Goal: Find contact information: Find contact information

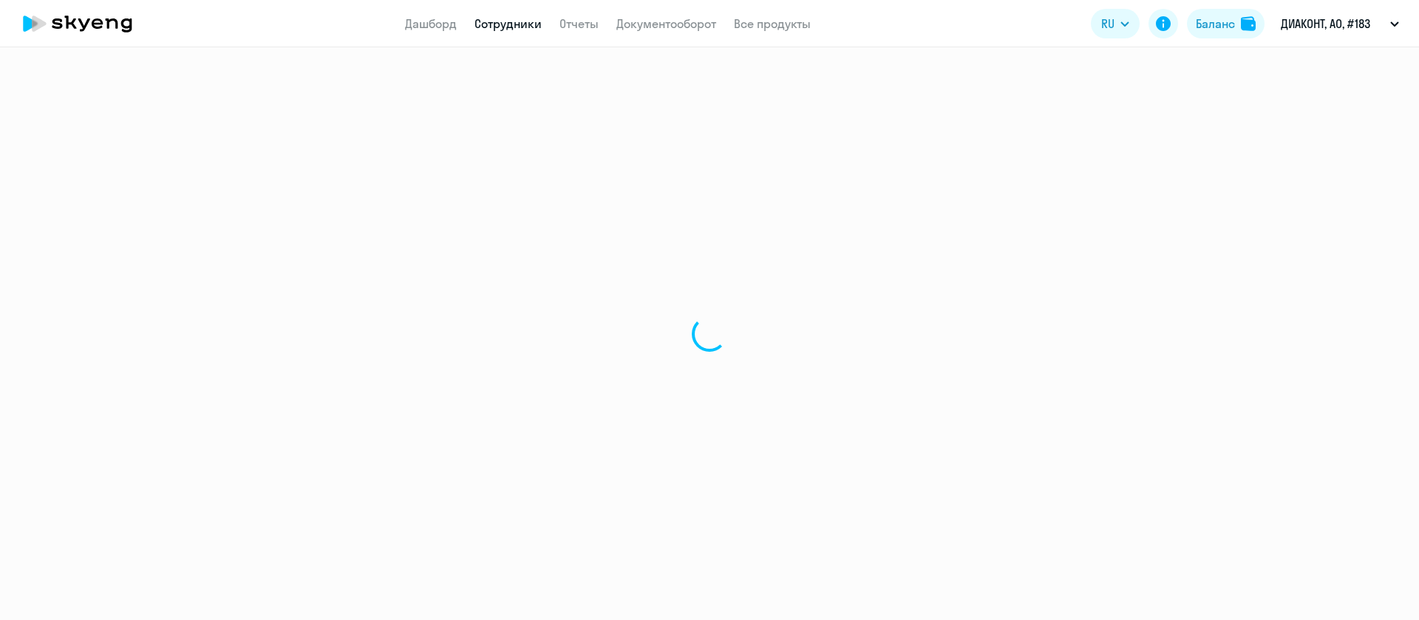
select select "30"
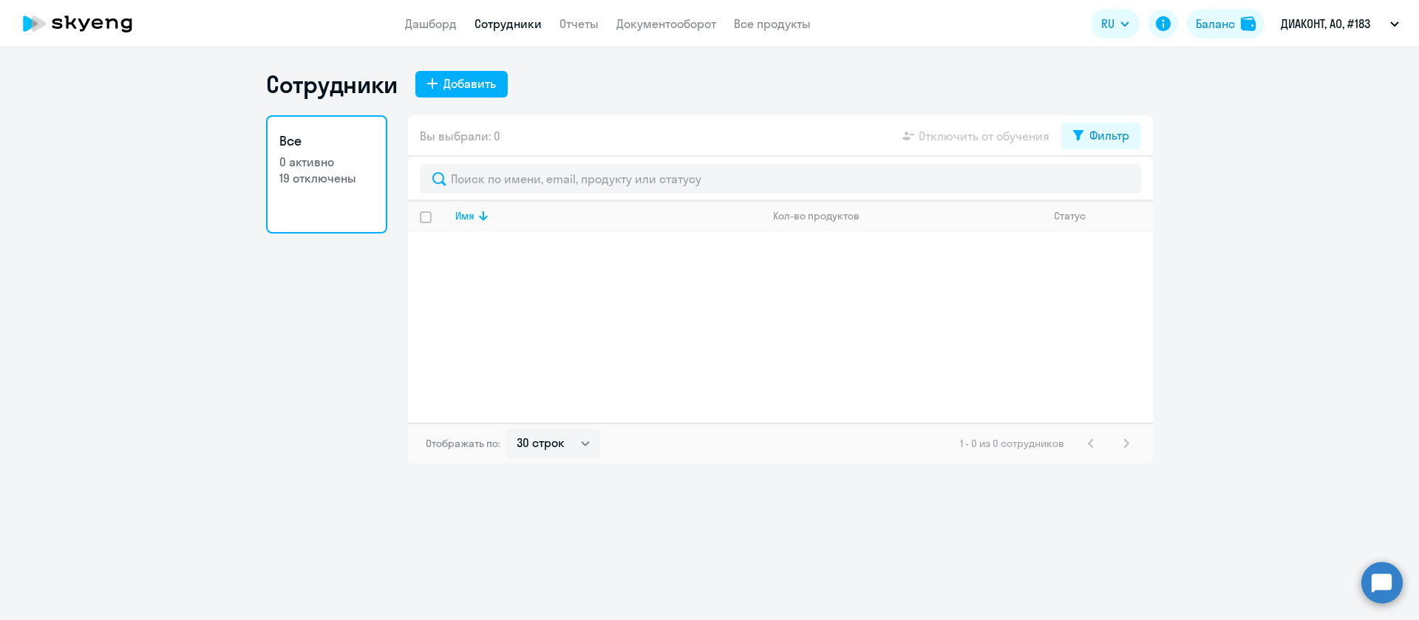
click at [996, 140] on app-table-action-button "Отключить от обучения" at bounding box center [975, 136] width 150 height 18
click at [1080, 139] on icon at bounding box center [1078, 135] width 10 height 11
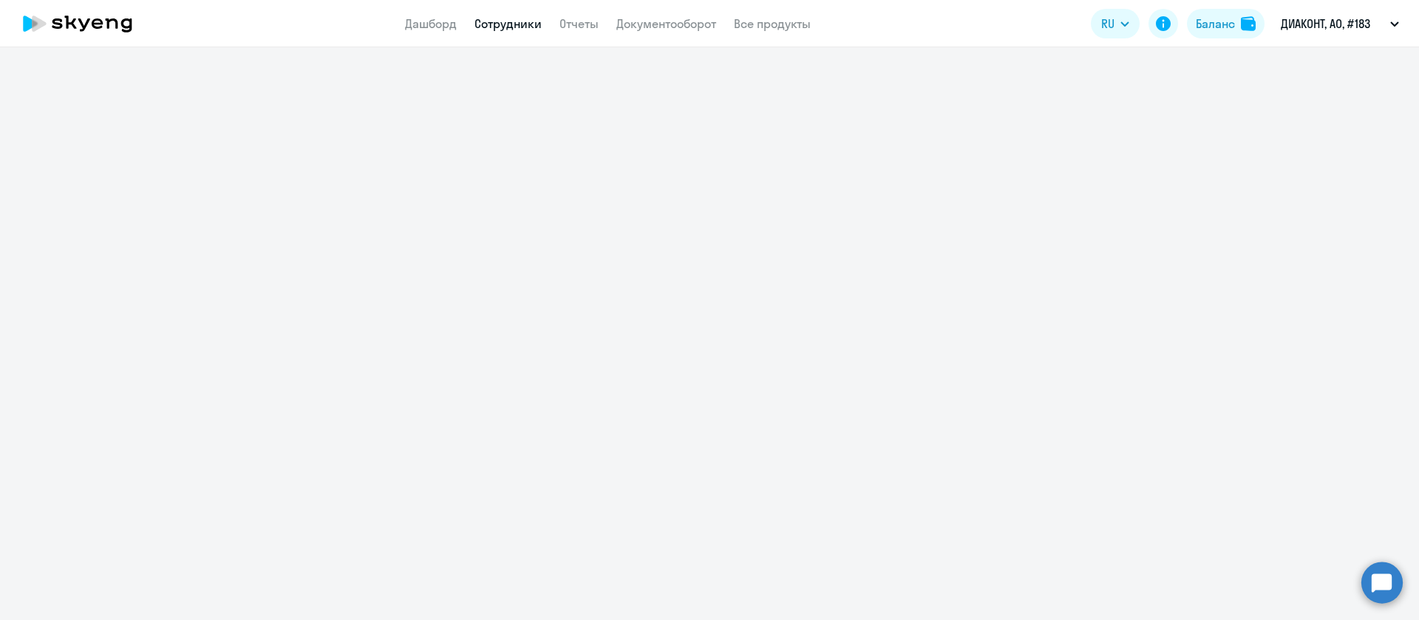
click at [503, 18] on link "Сотрудники" at bounding box center [508, 23] width 67 height 15
select select "30"
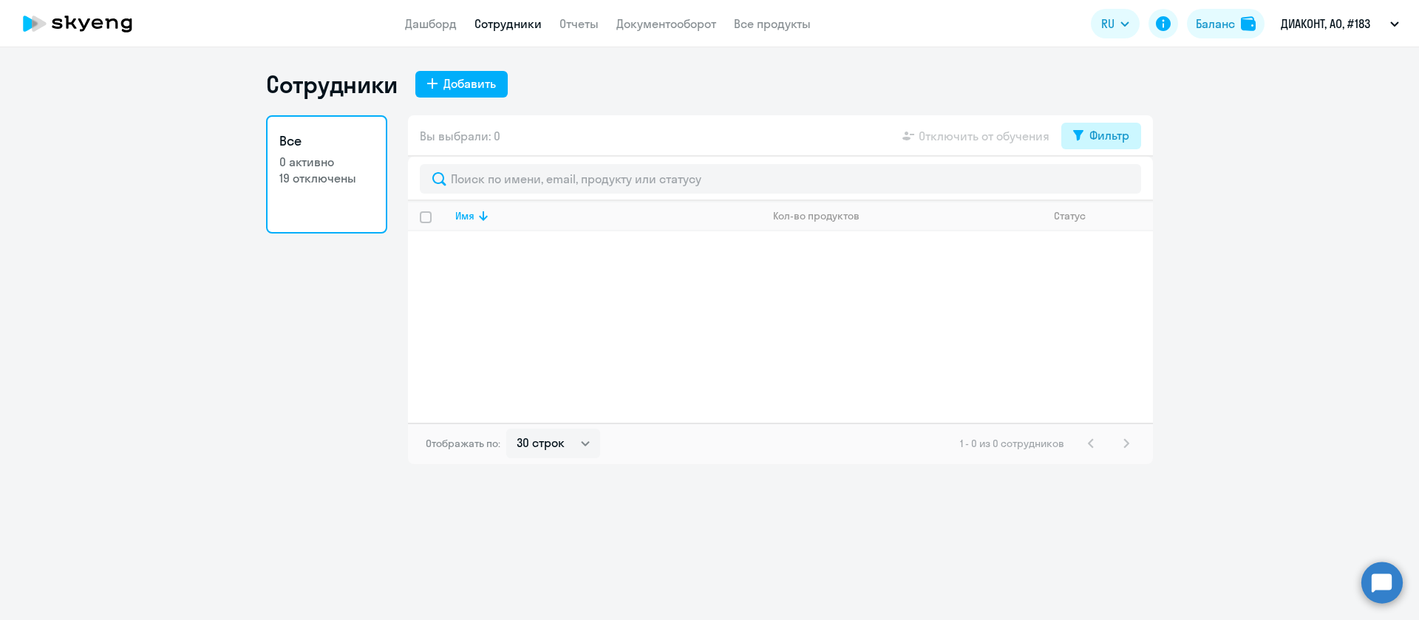
click at [1100, 134] on div "Фильтр" at bounding box center [1110, 135] width 40 height 18
click at [1116, 183] on span at bounding box center [1116, 184] width 25 height 15
click at [1104, 183] on input "checkbox" at bounding box center [1104, 183] width 1 height 1
checkbox input "true"
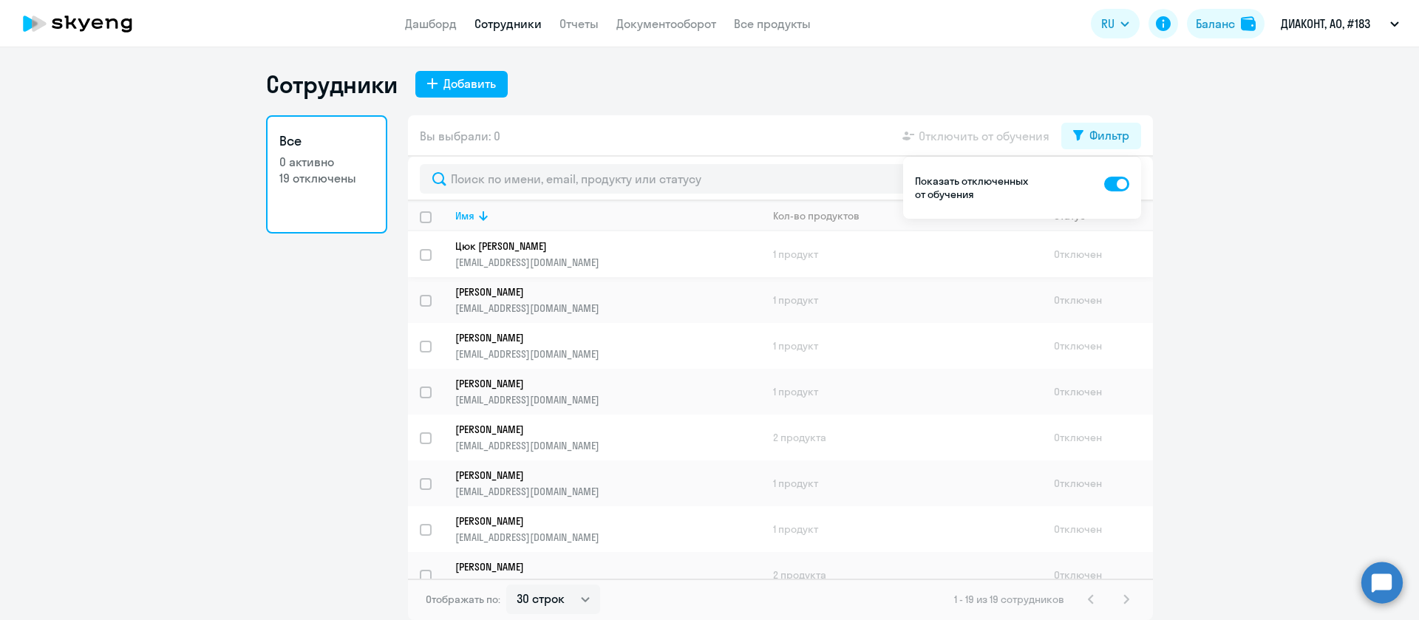
click at [520, 256] on p "a.tsyuk@gmail.com" at bounding box center [607, 262] width 305 height 13
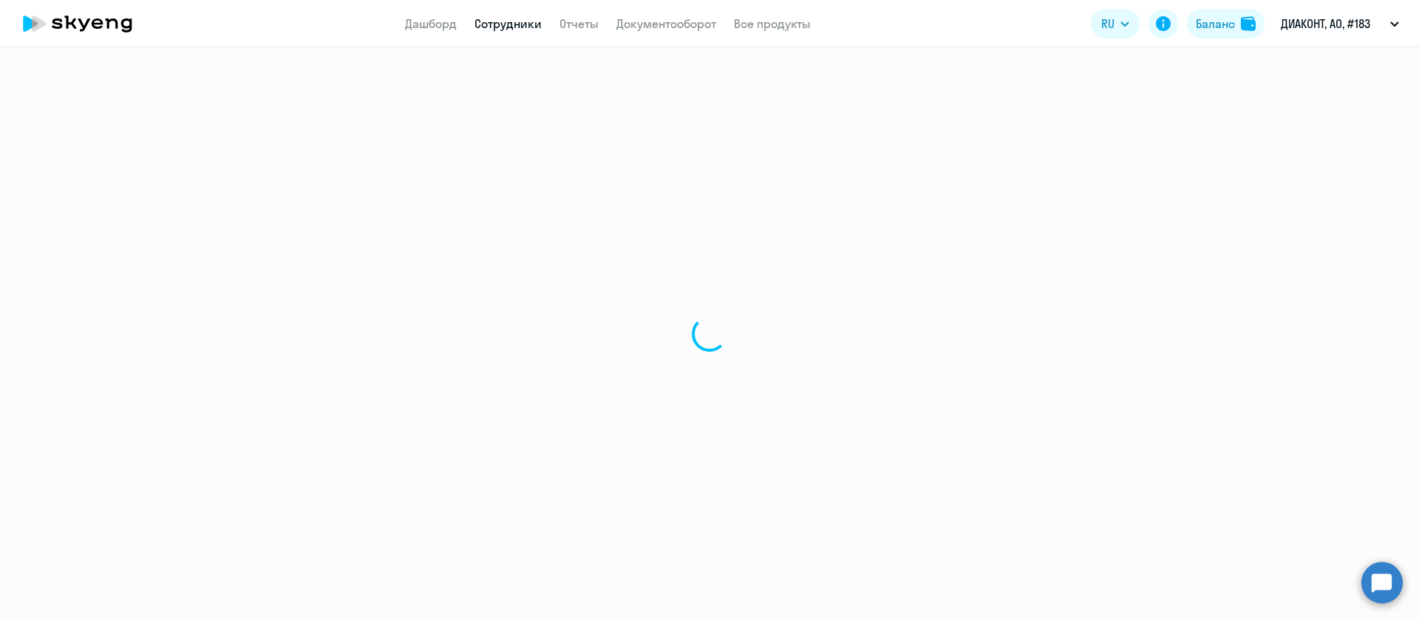
select select "english"
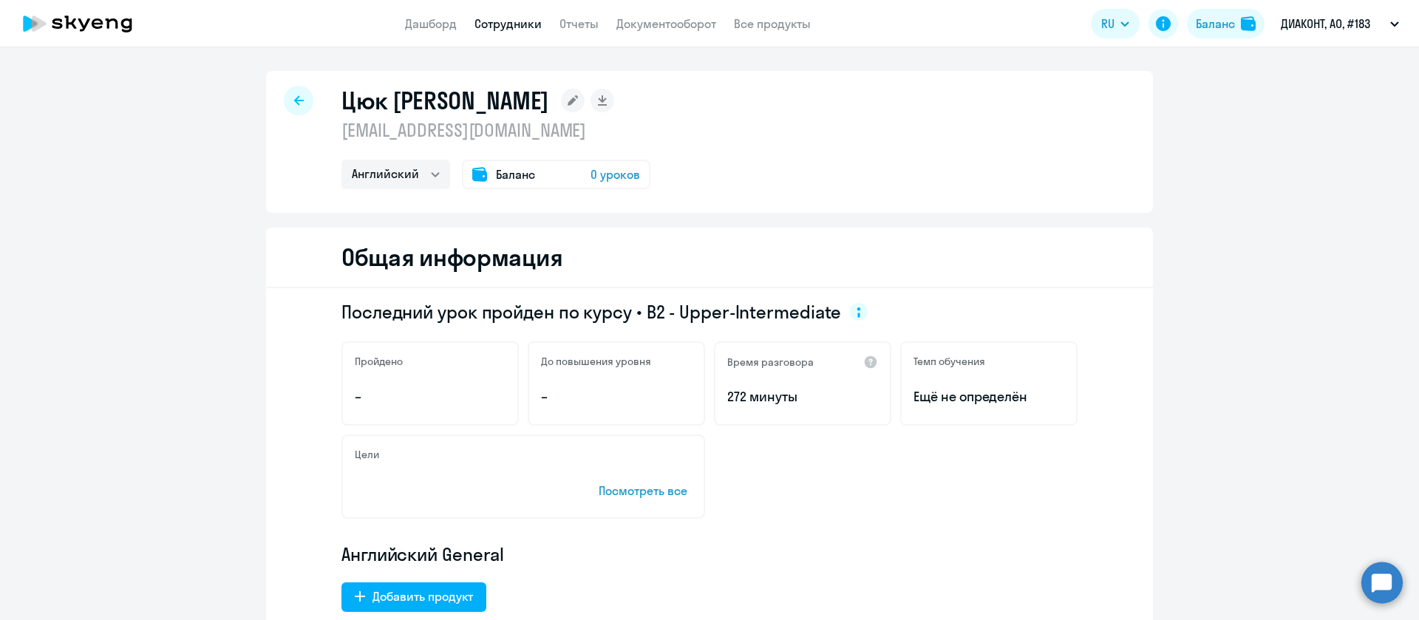
click at [509, 24] on link "Сотрудники" at bounding box center [508, 23] width 67 height 15
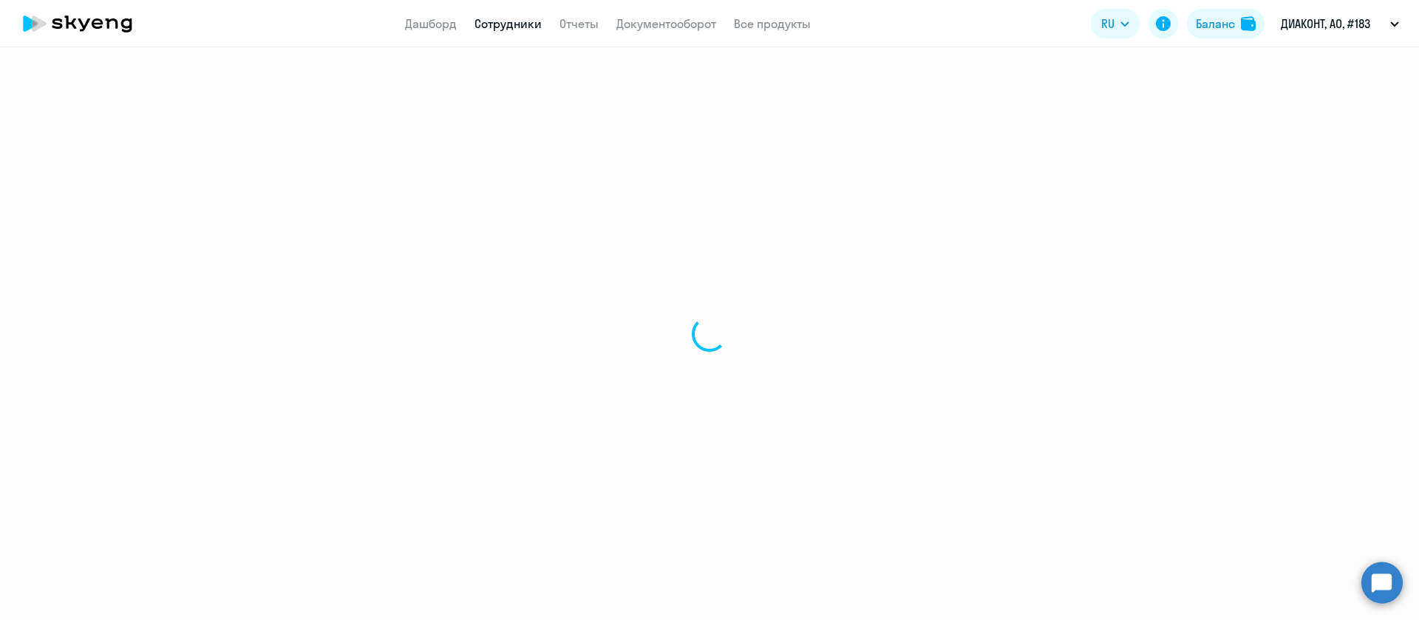
select select "30"
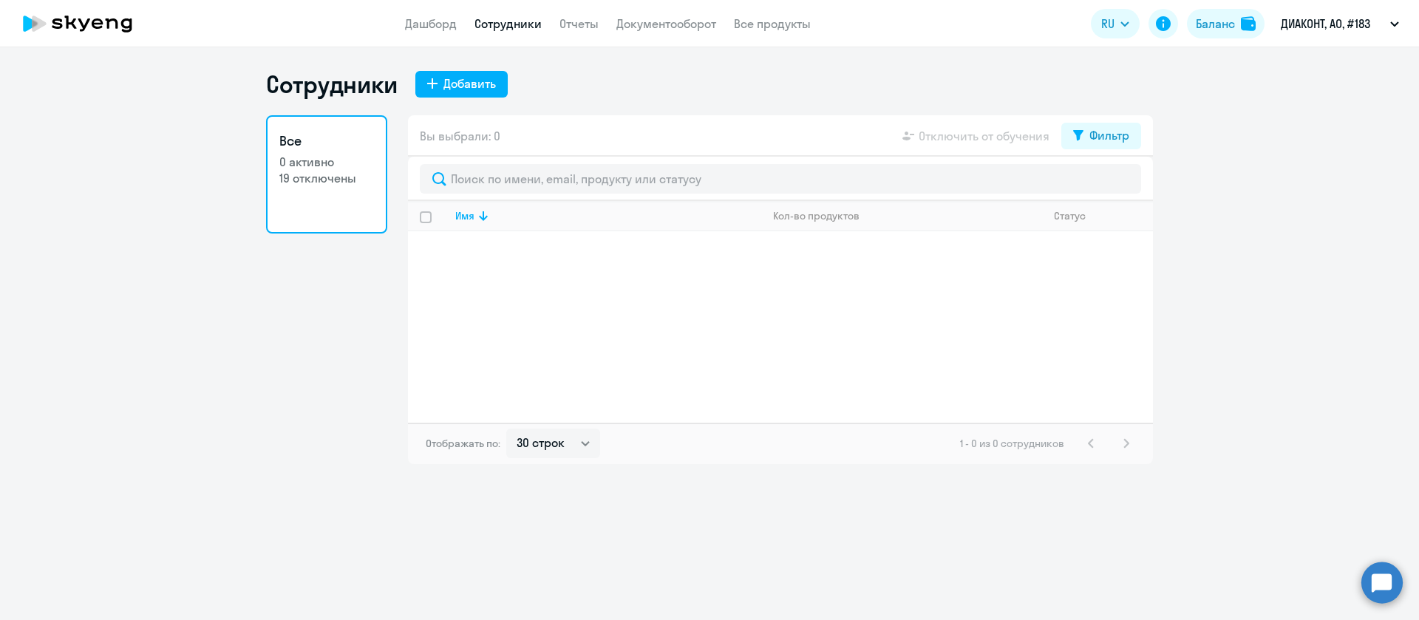
click at [347, 179] on p "19 отключены" at bounding box center [326, 178] width 95 height 16
click at [1088, 144] on button "Фильтр" at bounding box center [1101, 136] width 80 height 27
click at [1121, 188] on span at bounding box center [1116, 184] width 25 height 15
click at [1104, 184] on input "checkbox" at bounding box center [1104, 183] width 1 height 1
checkbox input "true"
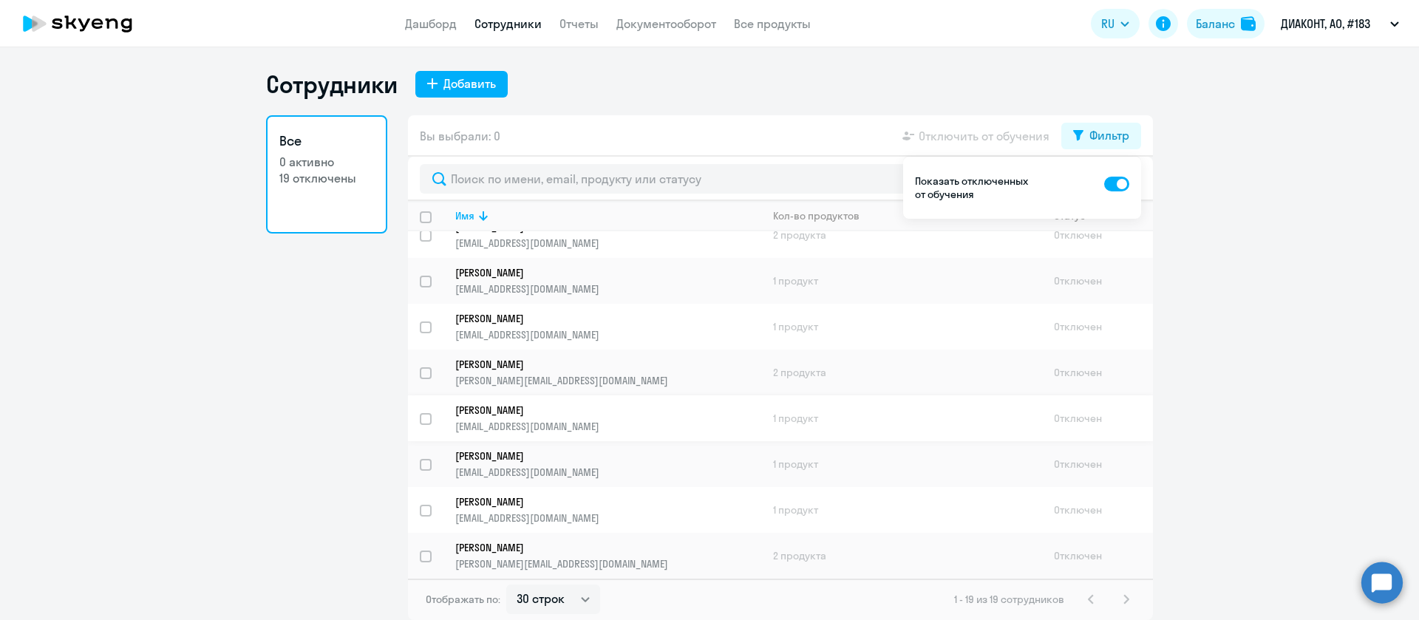
scroll to position [222, 0]
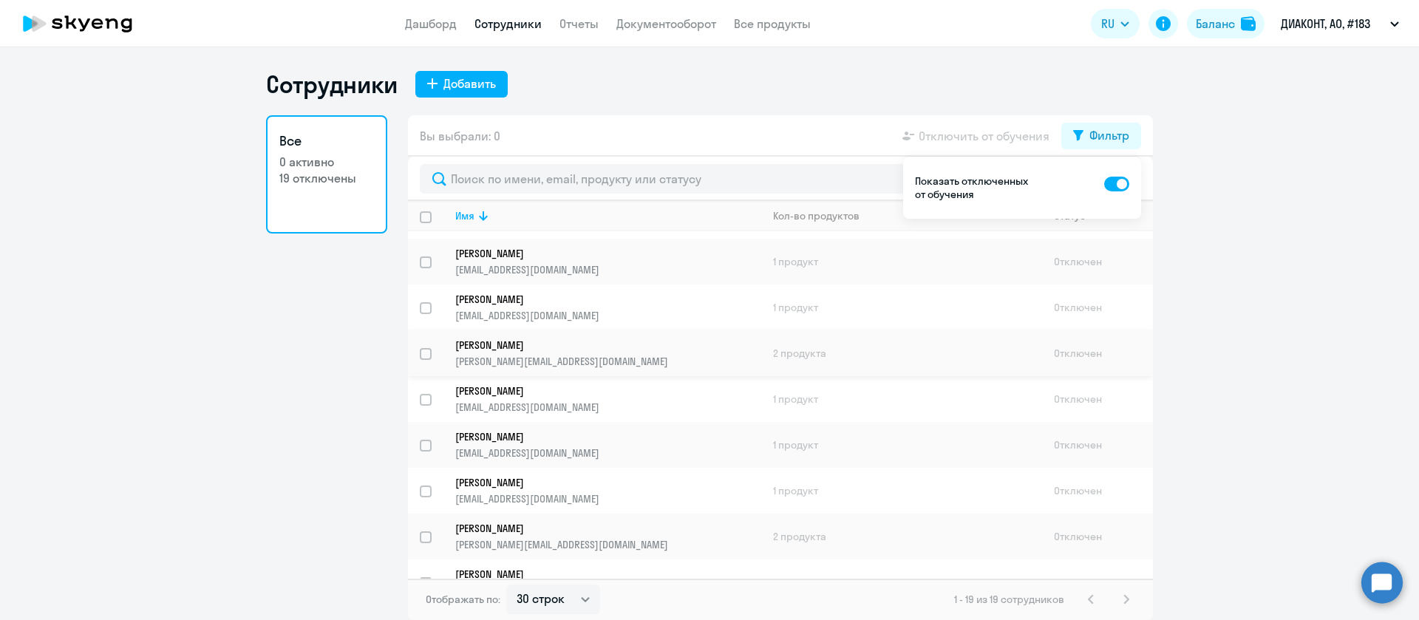
click at [523, 339] on p "Михайлов Дмитрий Константинович" at bounding box center [597, 345] width 285 height 13
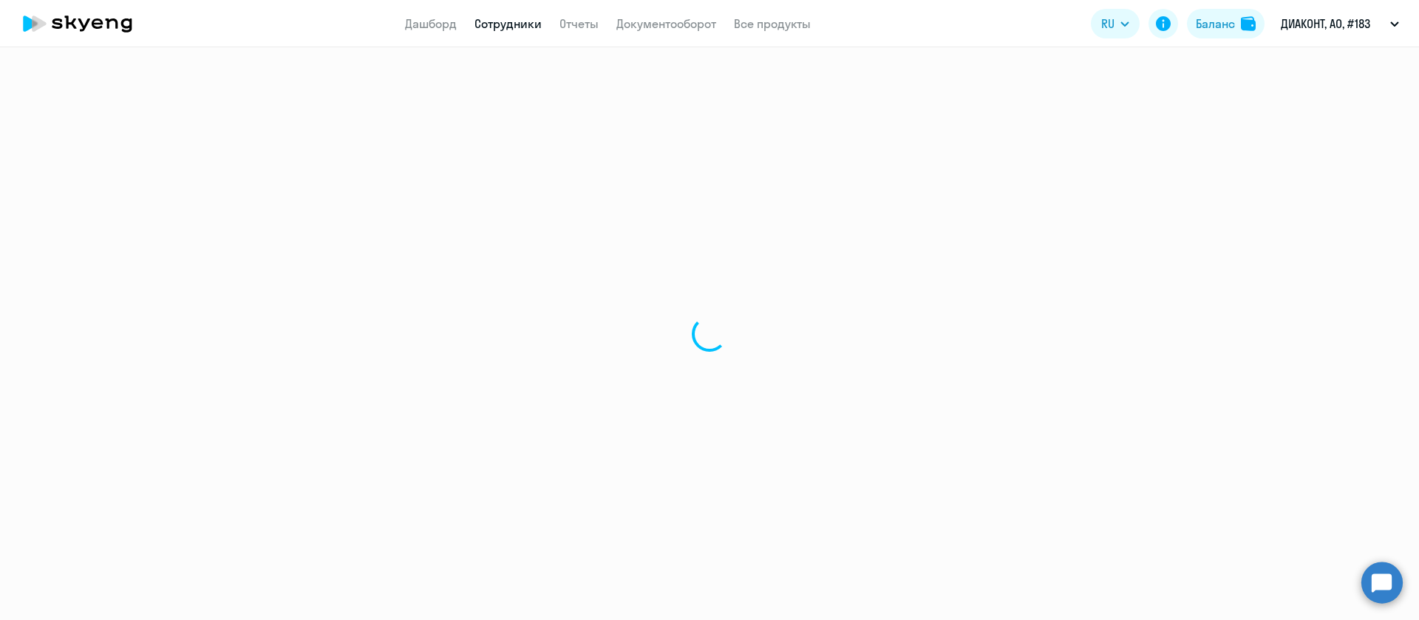
select select "english"
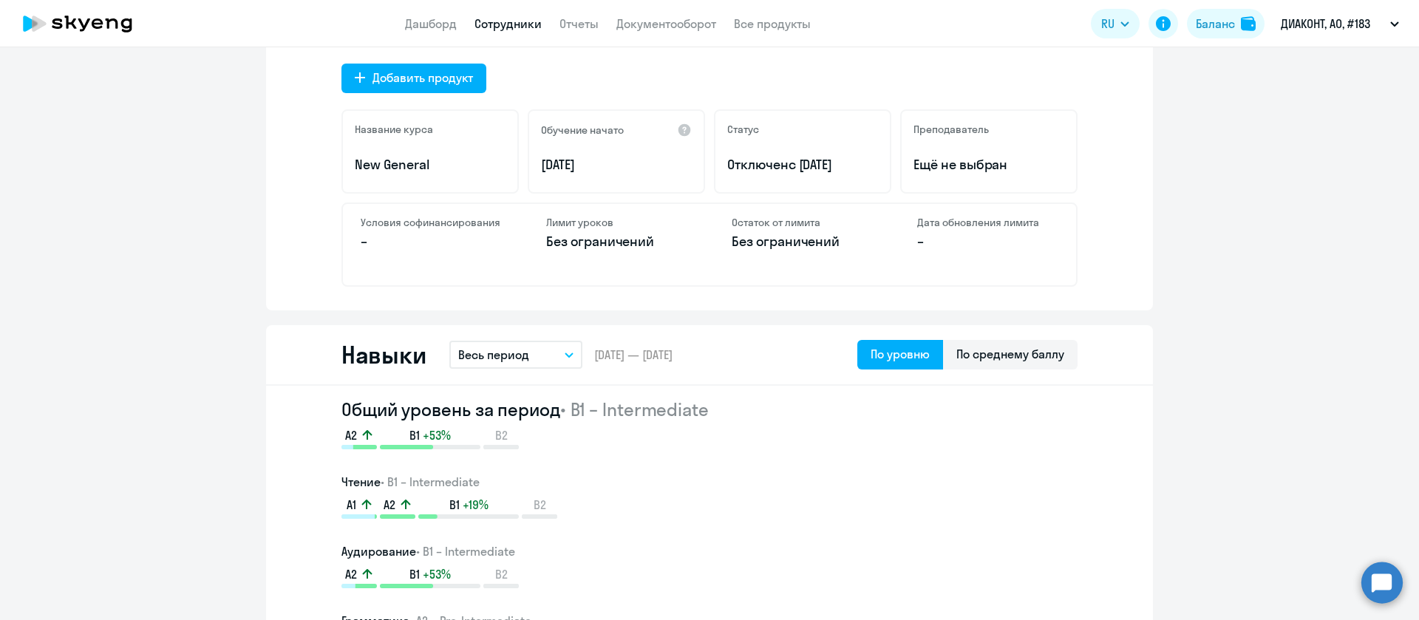
scroll to position [629, 0]
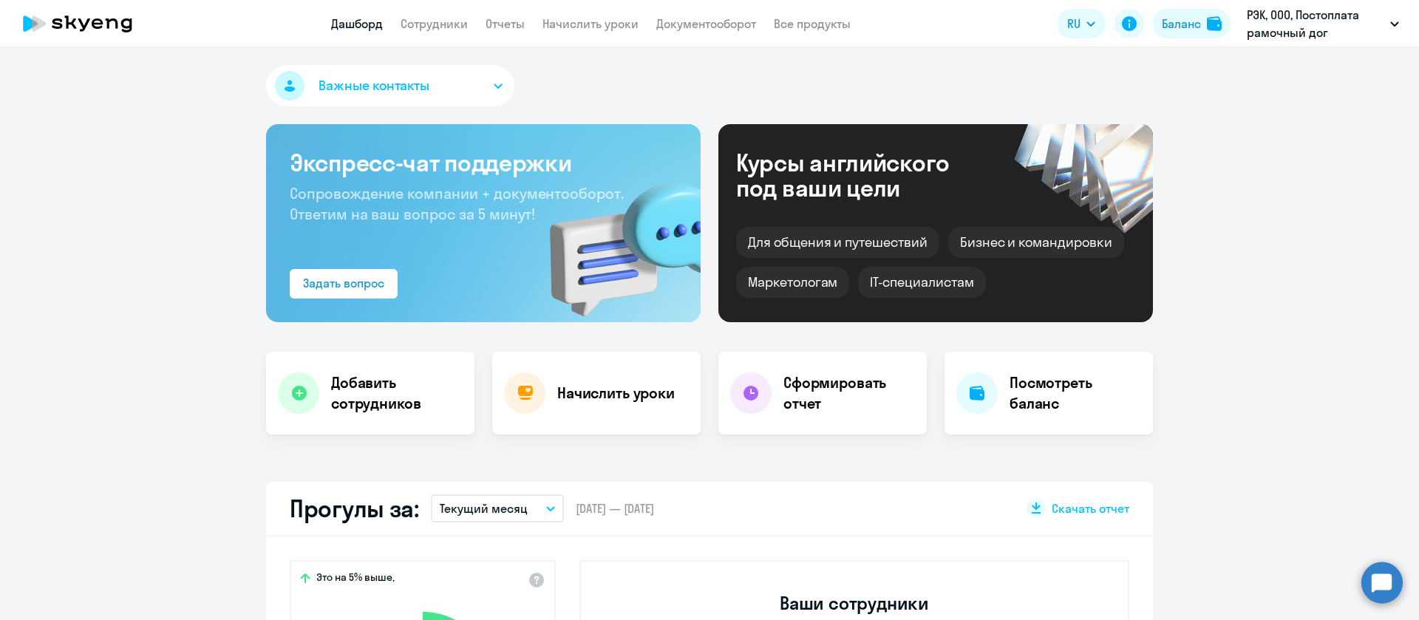
select select "30"
click at [438, 27] on link "Сотрудники" at bounding box center [434, 23] width 67 height 15
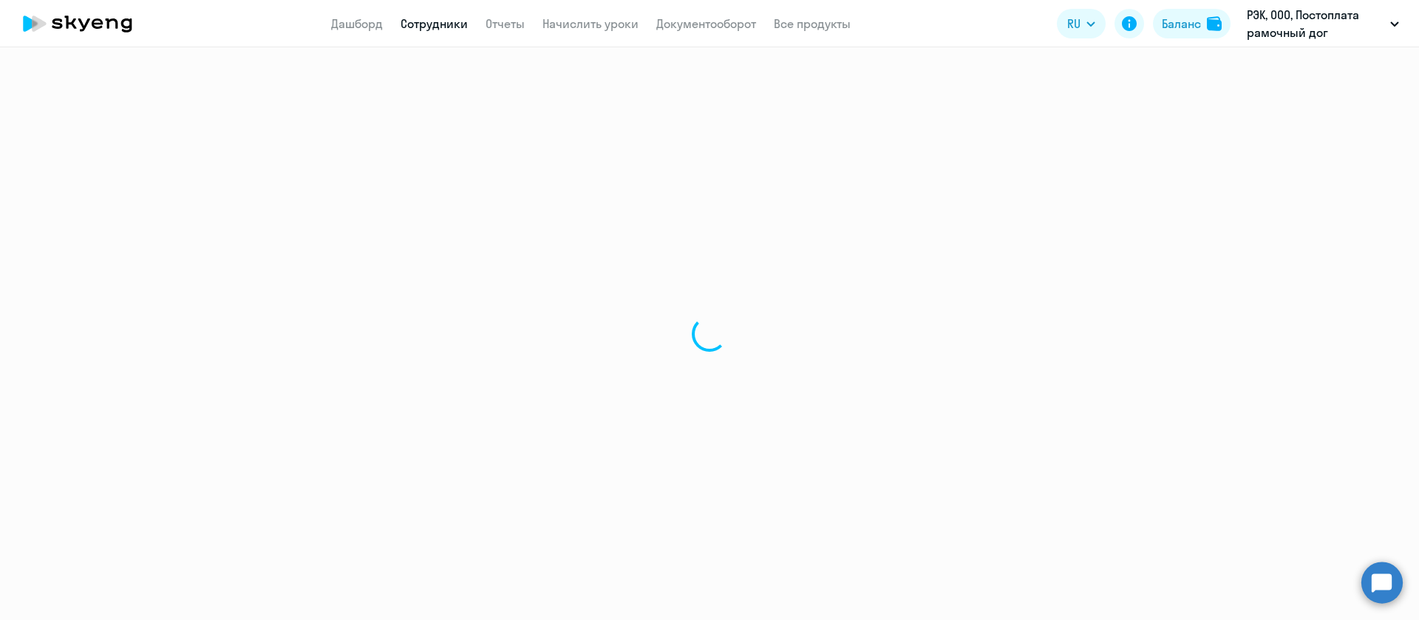
select select "30"
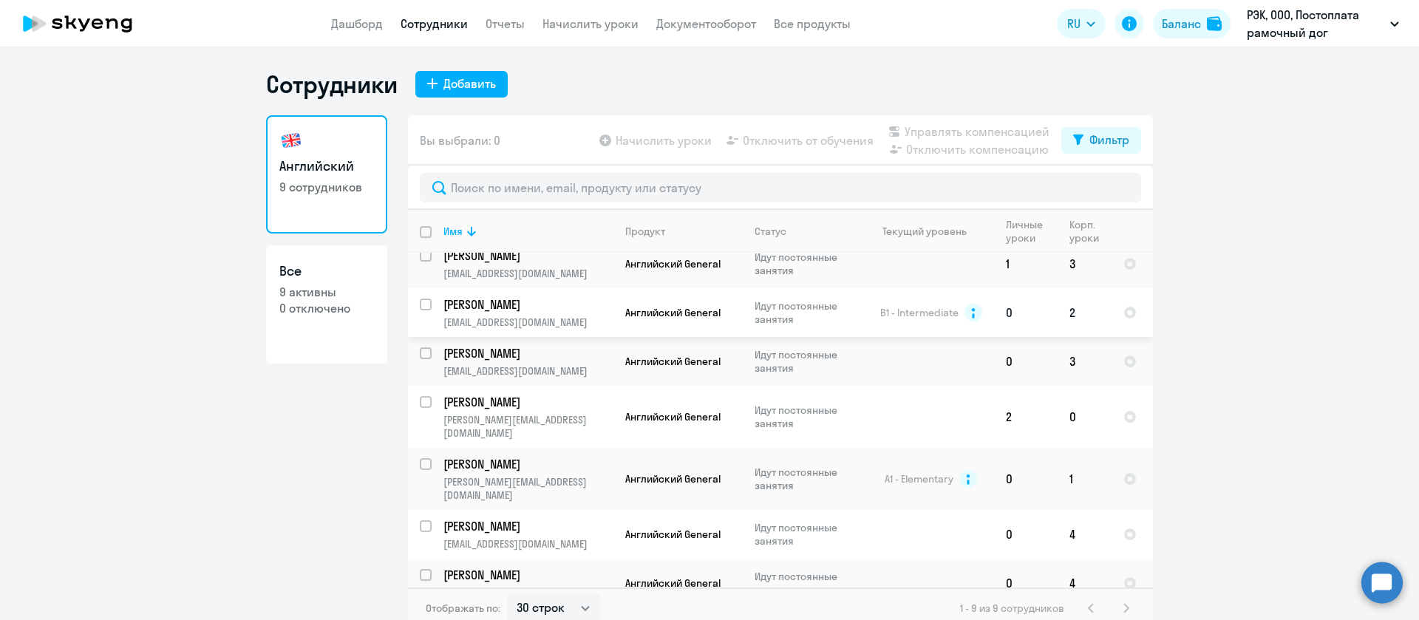
scroll to position [104, 0]
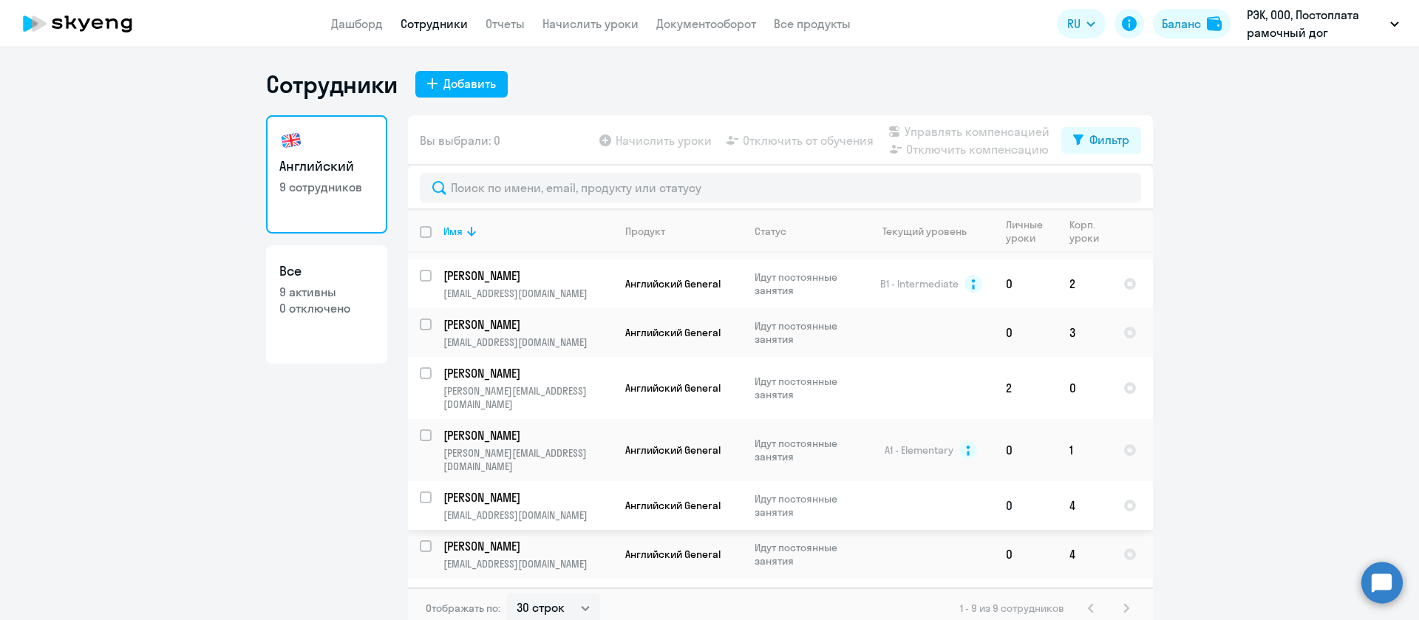
click at [498, 489] on p "[PERSON_NAME]" at bounding box center [527, 497] width 167 height 16
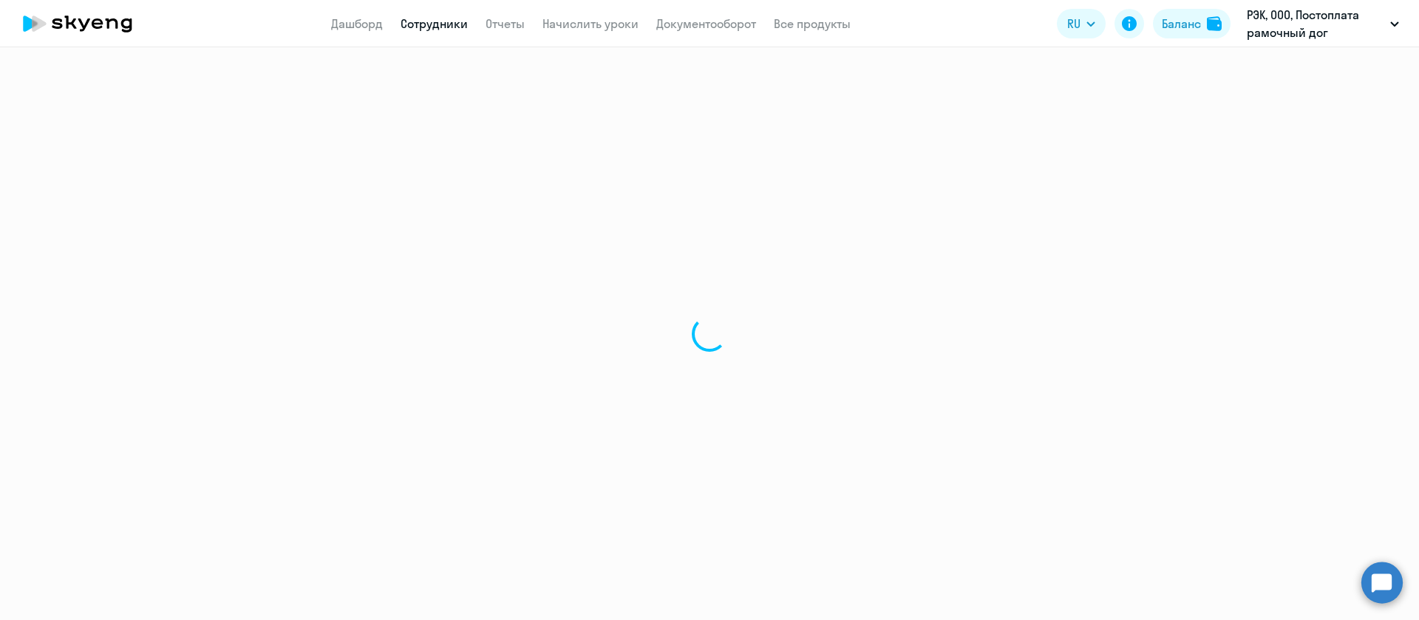
select select "english"
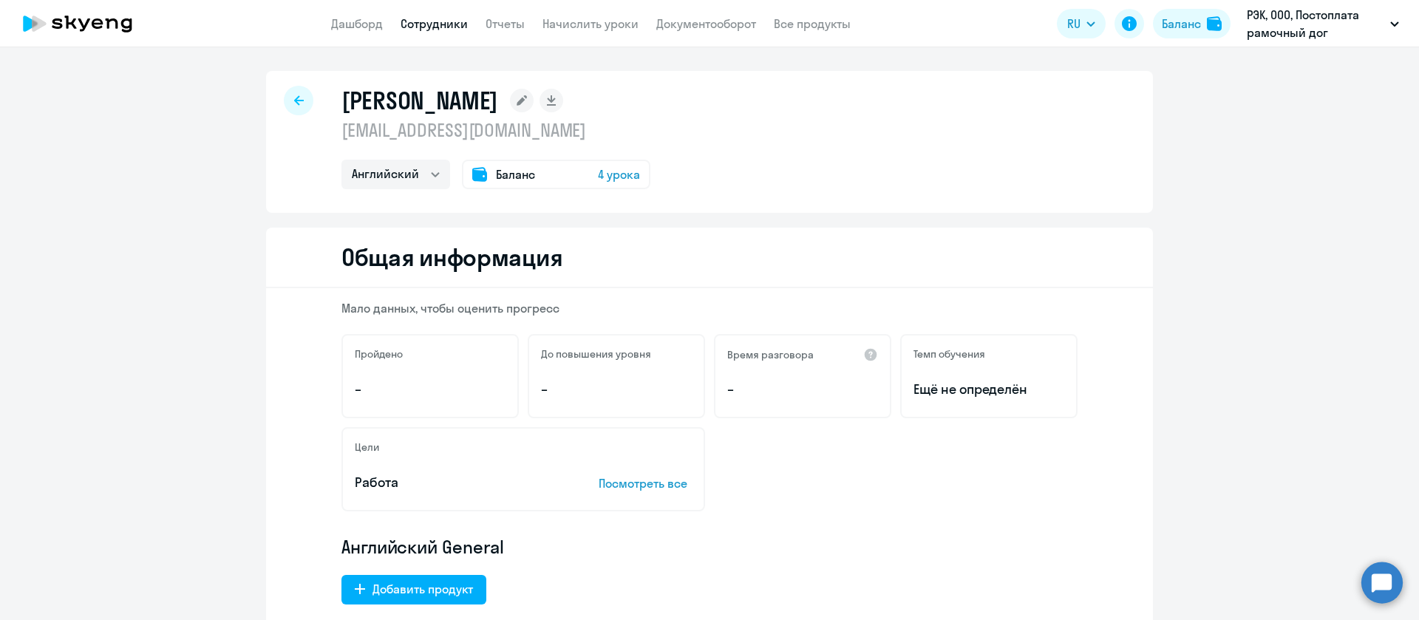
click at [415, 124] on p "[EMAIL_ADDRESS][DOMAIN_NAME]" at bounding box center [496, 130] width 309 height 24
copy p "[EMAIL_ADDRESS][DOMAIN_NAME]"
